Goal: Check status: Check status

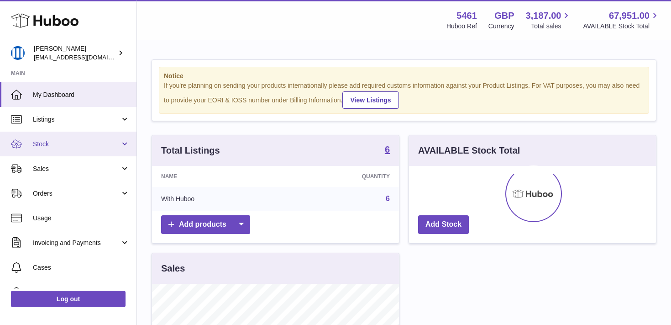
scroll to position [142, 247]
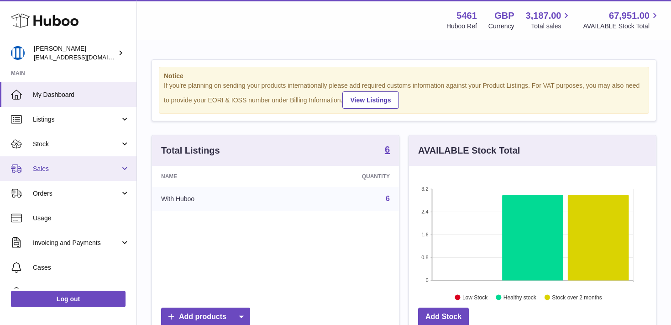
click at [102, 171] on span "Sales" at bounding box center [76, 168] width 87 height 9
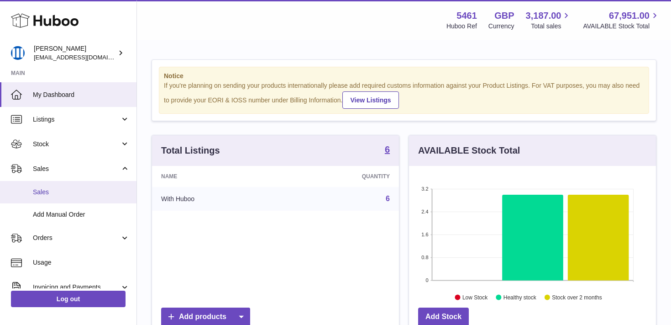
click at [83, 194] on span "Sales" at bounding box center [81, 192] width 97 height 9
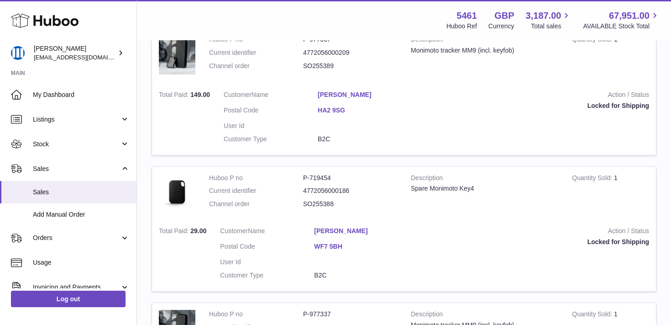
click at [422, 117] on td "Action / Status Locked for Shipping" at bounding box center [537, 119] width 237 height 71
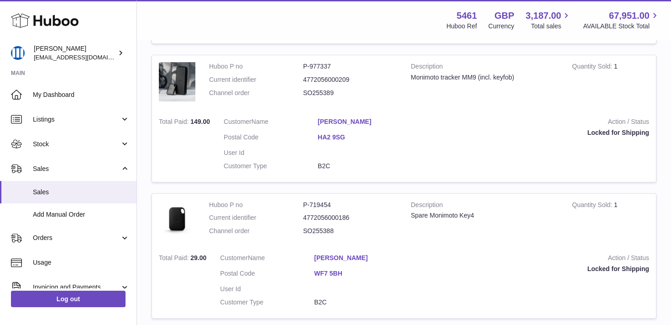
scroll to position [519, 0]
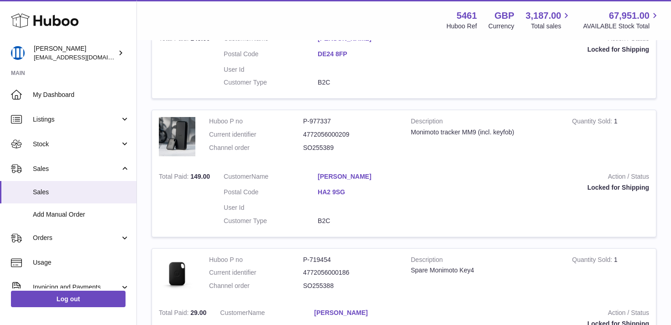
click at [596, 184] on div "Locked for Shipping" at bounding box center [538, 187] width 224 height 9
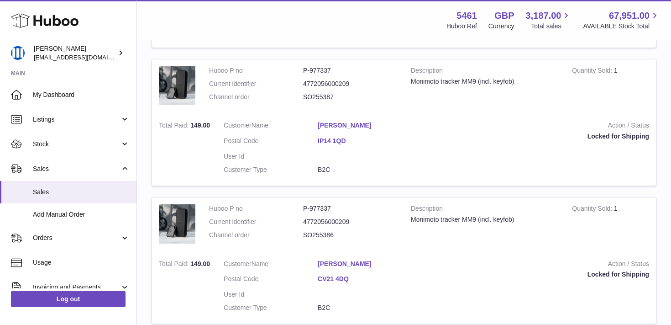
scroll to position [726, 0]
